Goal: Task Accomplishment & Management: Use online tool/utility

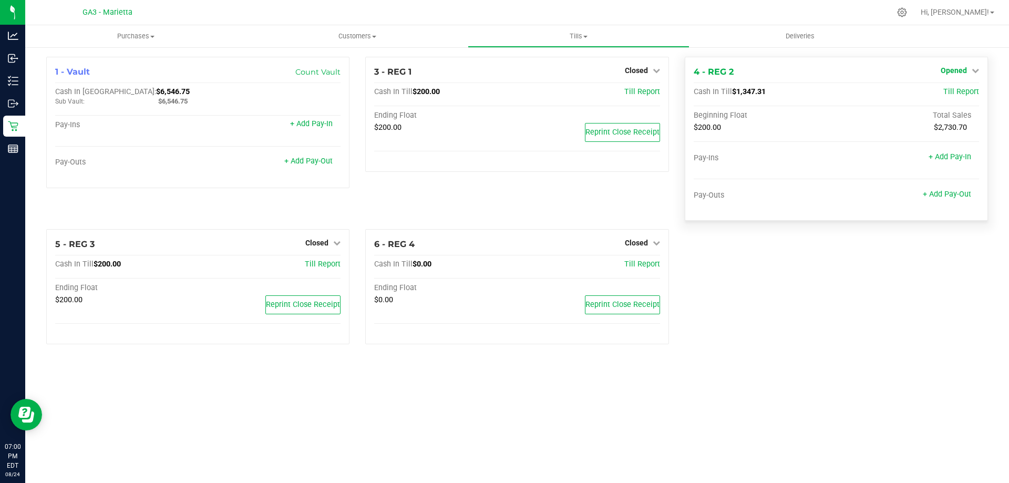
click at [968, 70] on link "Opened" at bounding box center [960, 70] width 38 height 8
click at [968, 90] on link "Close Till" at bounding box center [955, 92] width 28 height 8
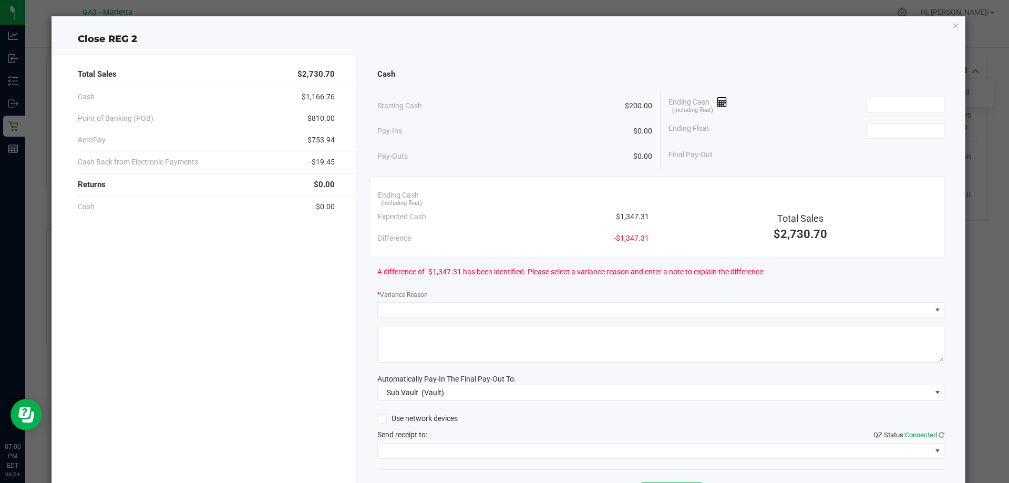
click at [882, 95] on div "Ending Cash (including float)" at bounding box center [806, 104] width 276 height 26
click at [883, 103] on input at bounding box center [905, 104] width 77 height 15
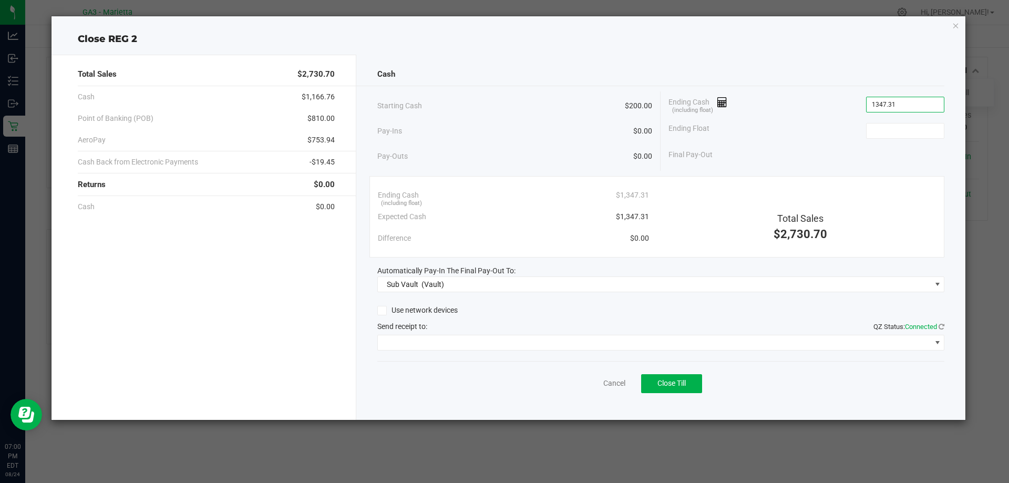
type input "$1,347.31"
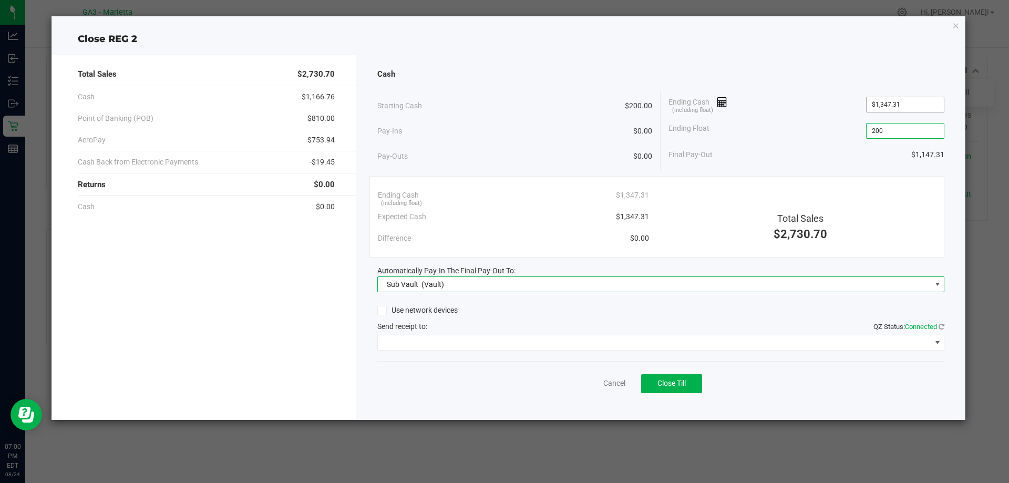
type input "$200.00"
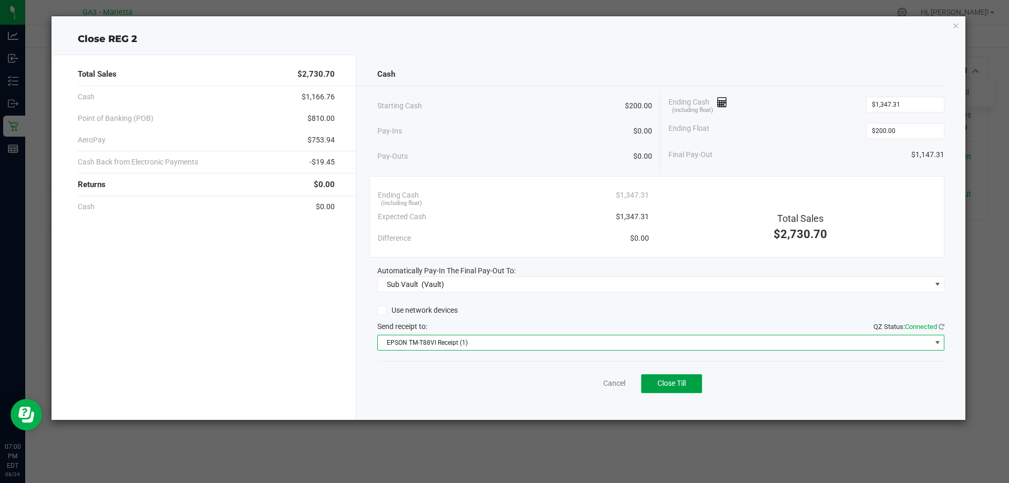
click at [664, 381] on span "Close Till" at bounding box center [671, 383] width 28 height 8
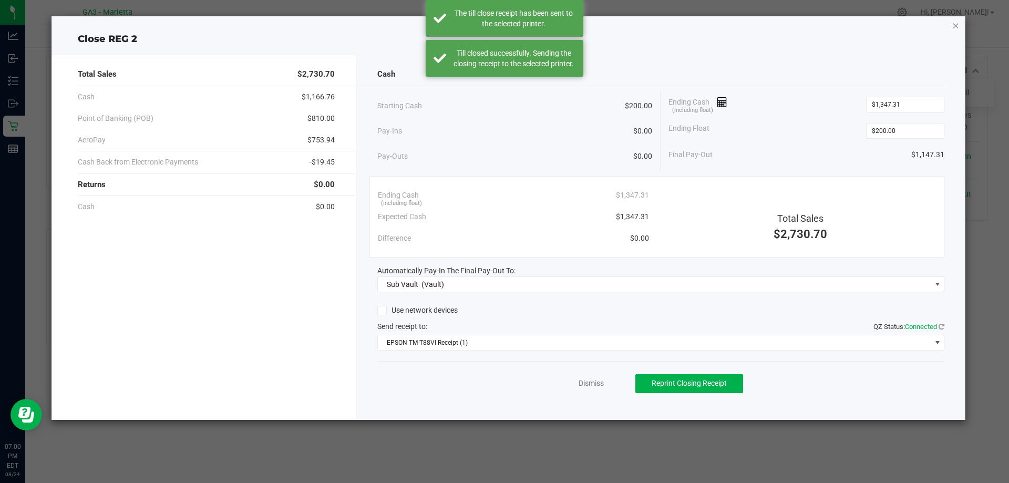
click at [952, 27] on icon "button" at bounding box center [955, 25] width 7 height 13
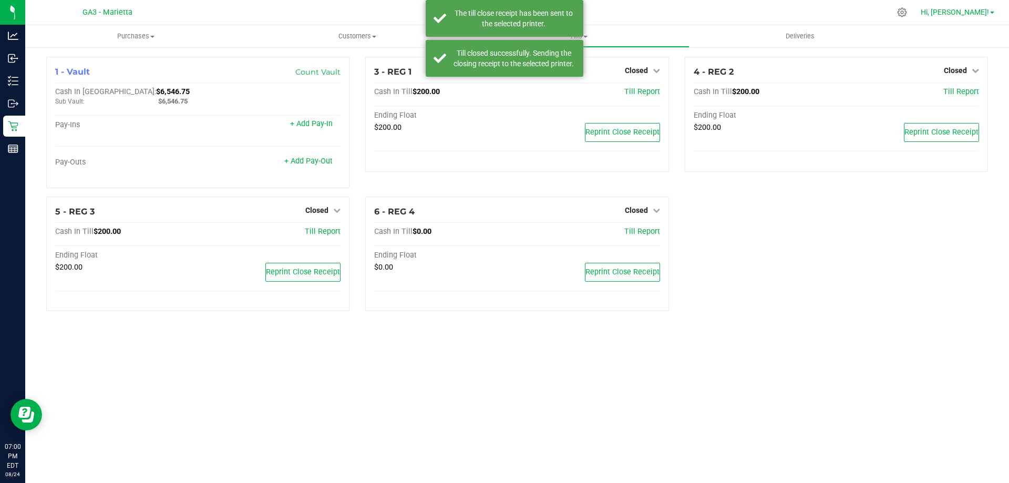
click at [971, 13] on span "Hi, [PERSON_NAME]!" at bounding box center [955, 12] width 68 height 8
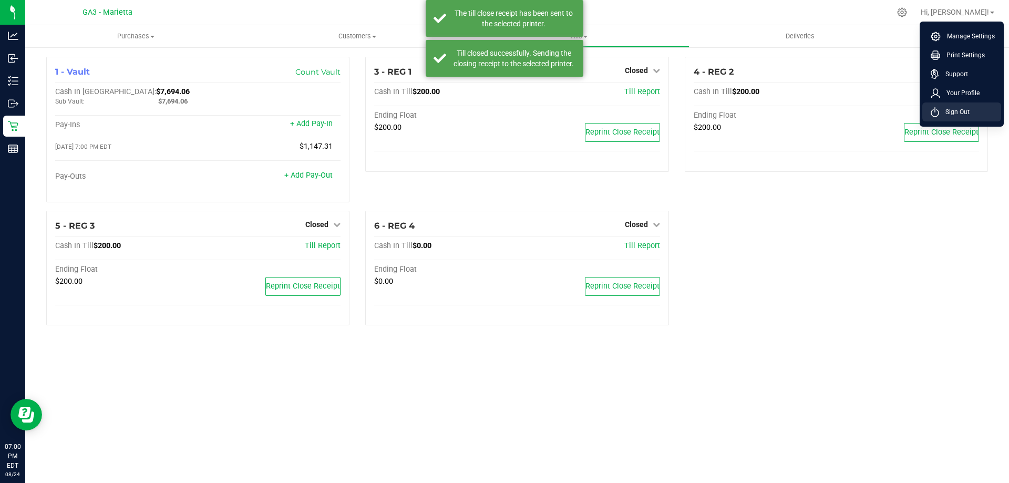
click at [953, 107] on span "Sign Out" at bounding box center [954, 112] width 30 height 11
